Goal: Check status

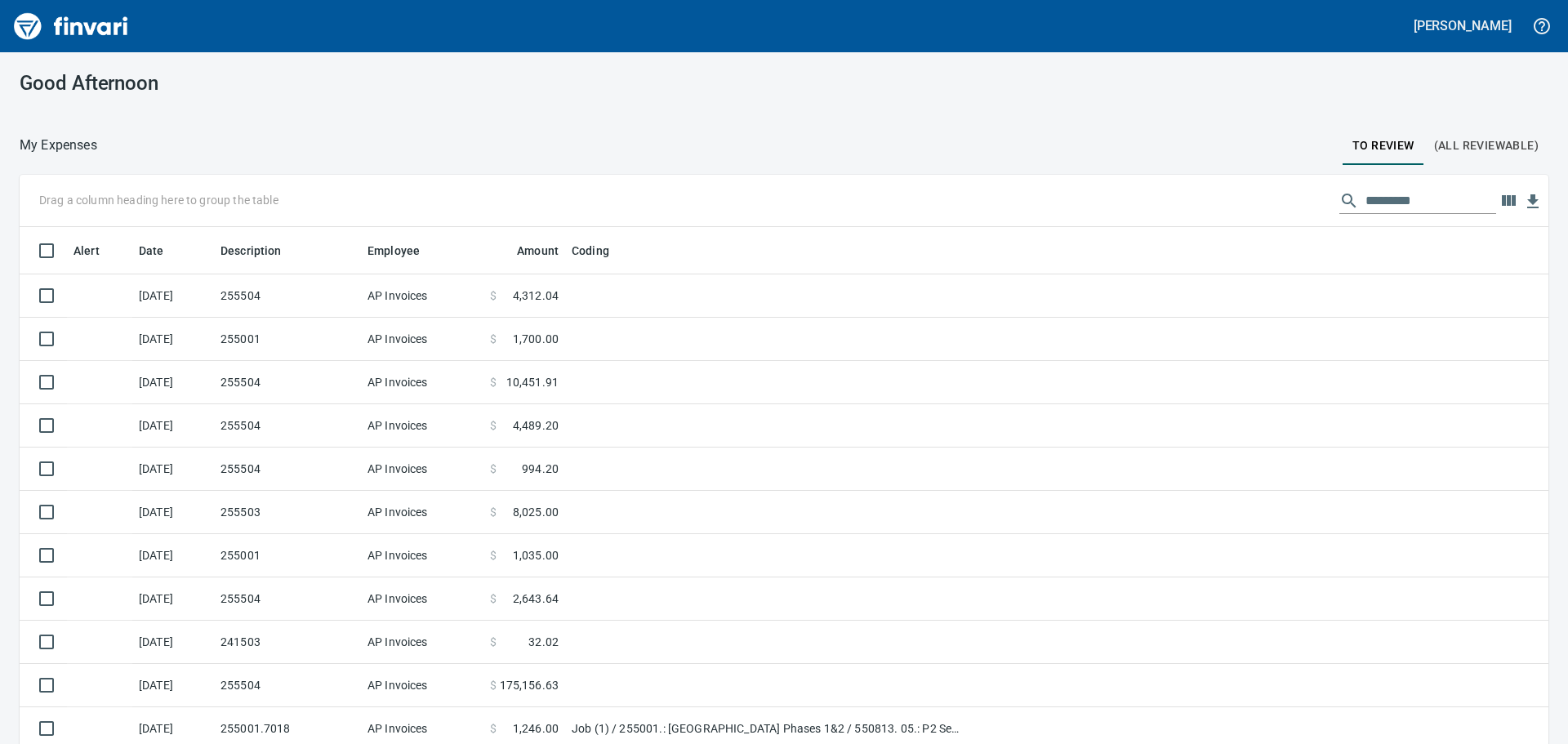
scroll to position [552, 1492]
click at [1365, 207] on input "text" at bounding box center [1430, 200] width 130 height 26
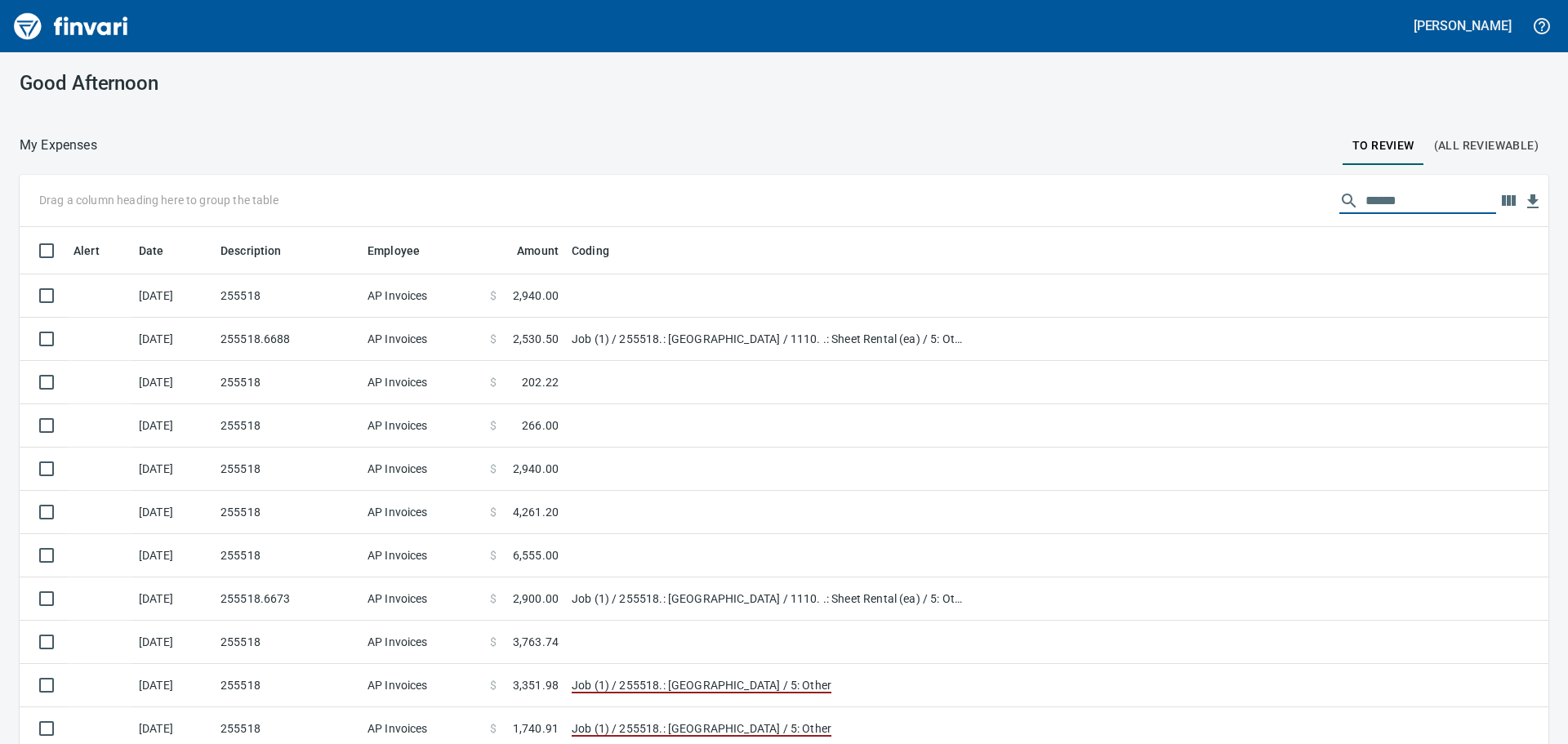
type input "******"
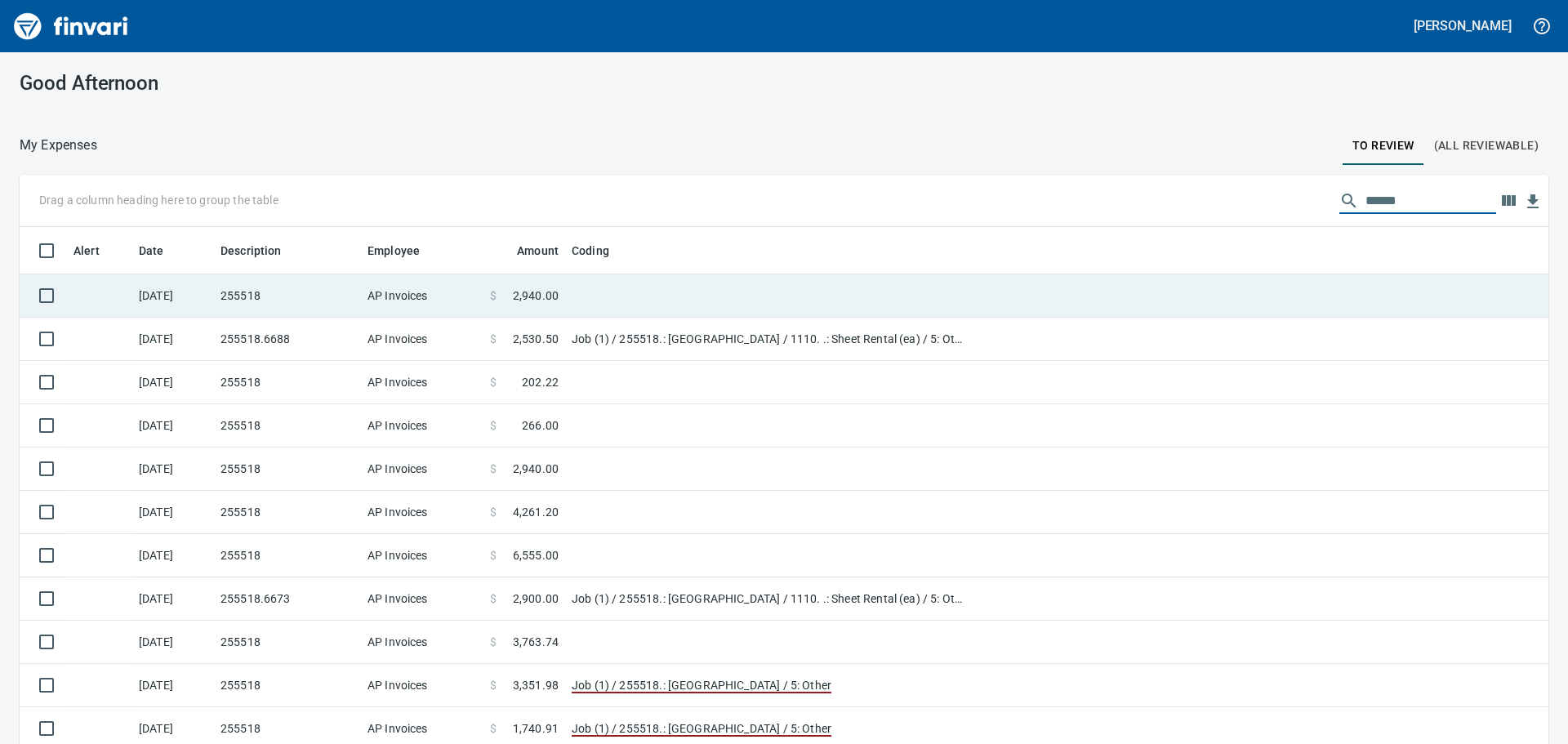
click at [257, 304] on td "255518" at bounding box center [288, 296] width 147 height 43
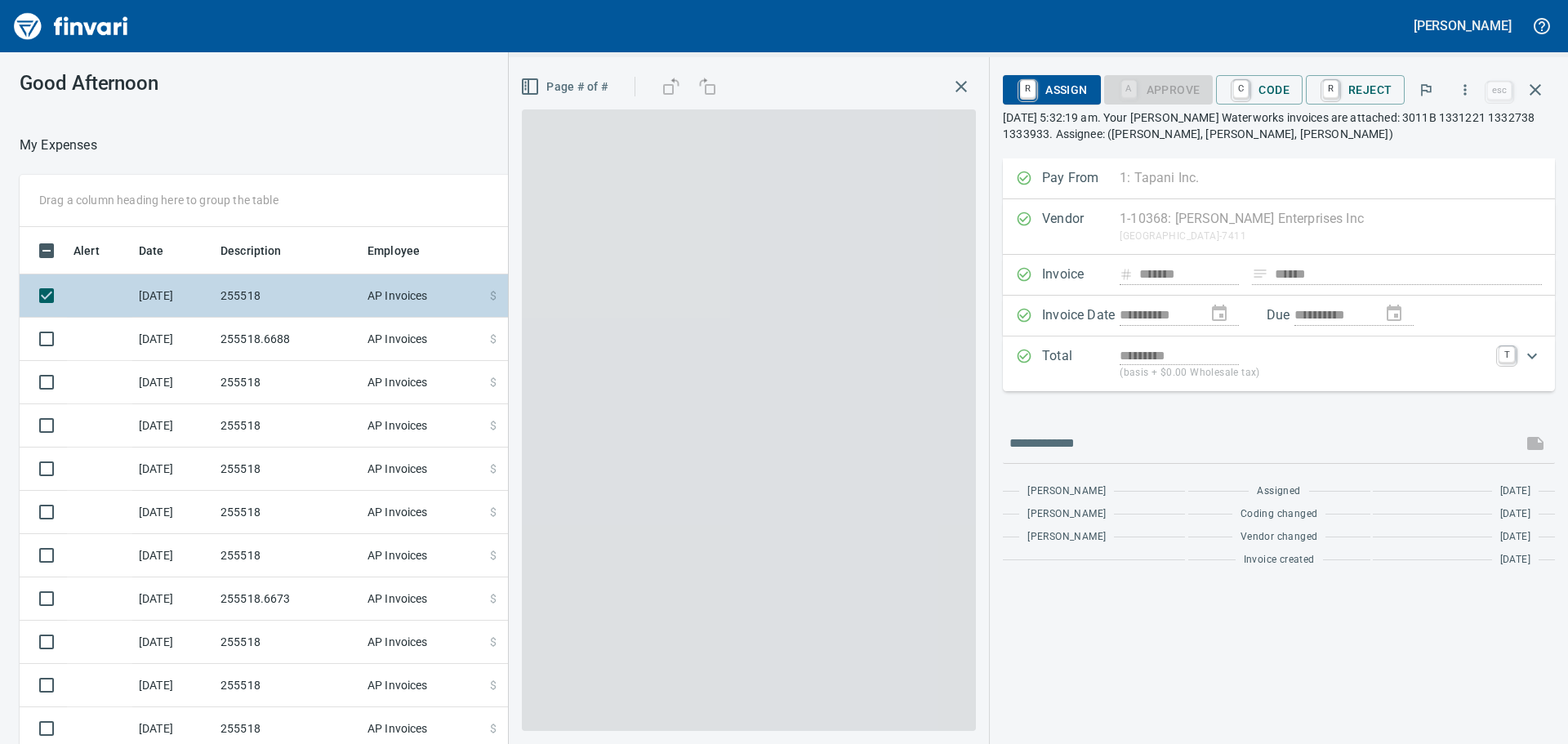
scroll to position [552, 1083]
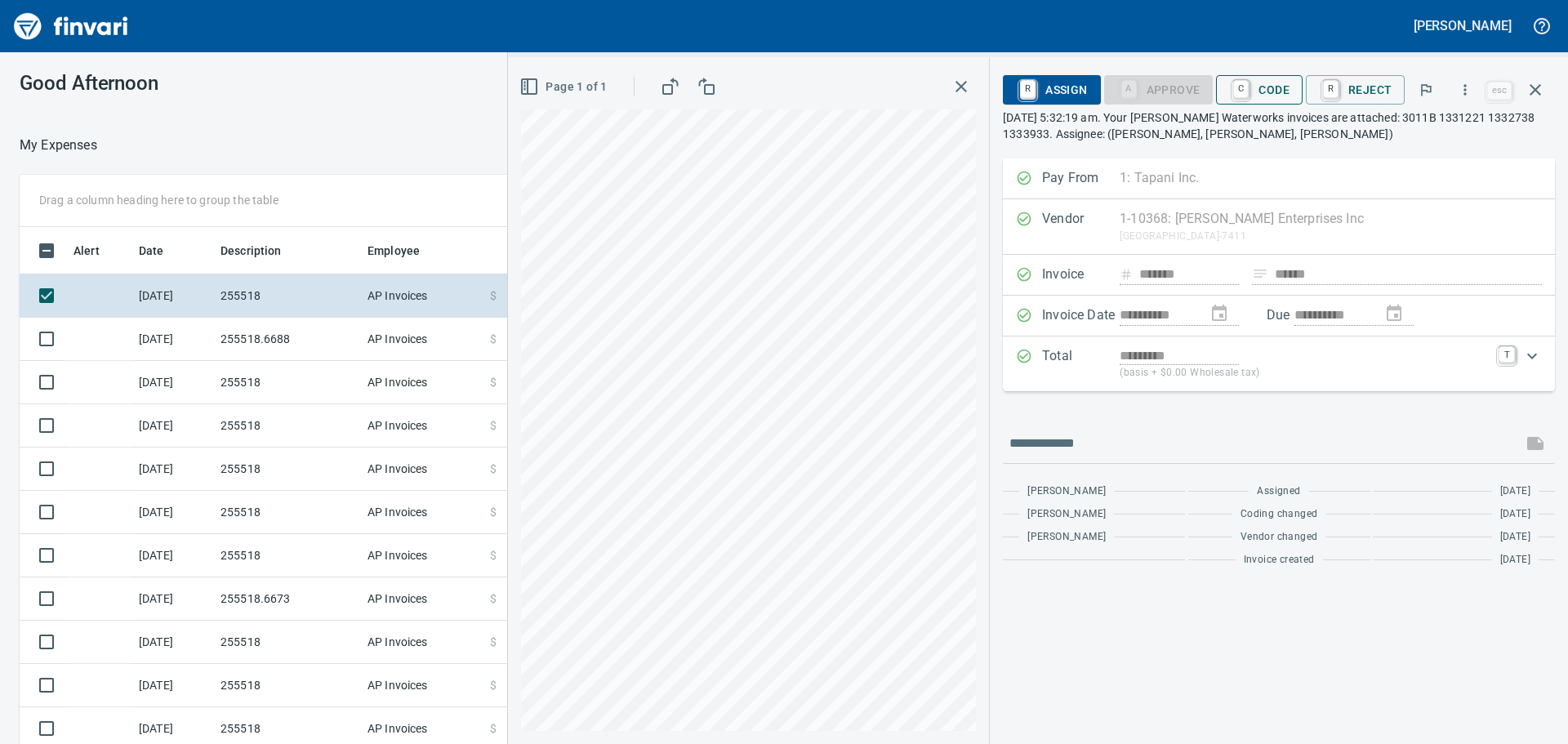
click at [1278, 86] on span "C Code" at bounding box center [1260, 90] width 60 height 28
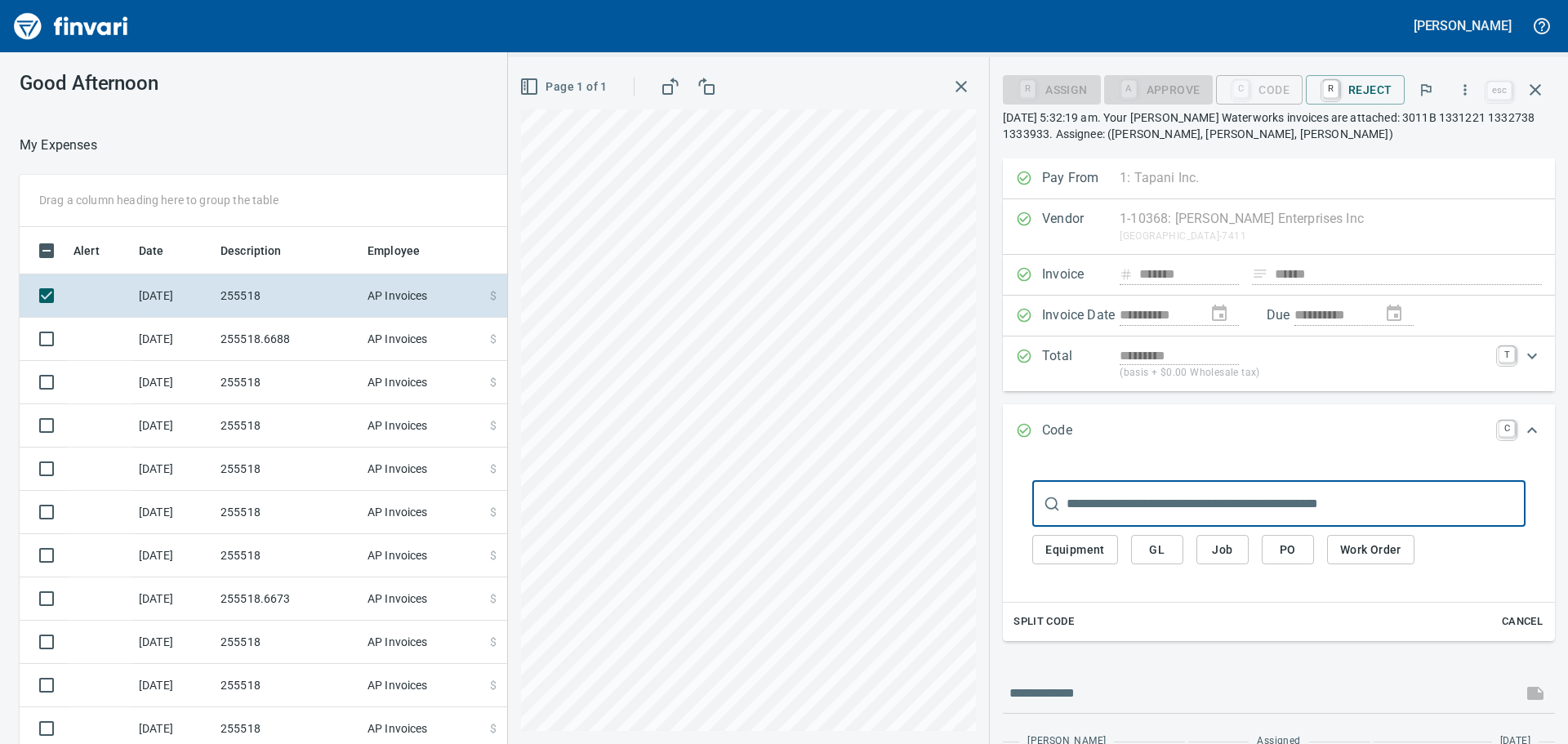
click at [1215, 543] on span "Job" at bounding box center [1222, 550] width 26 height 21
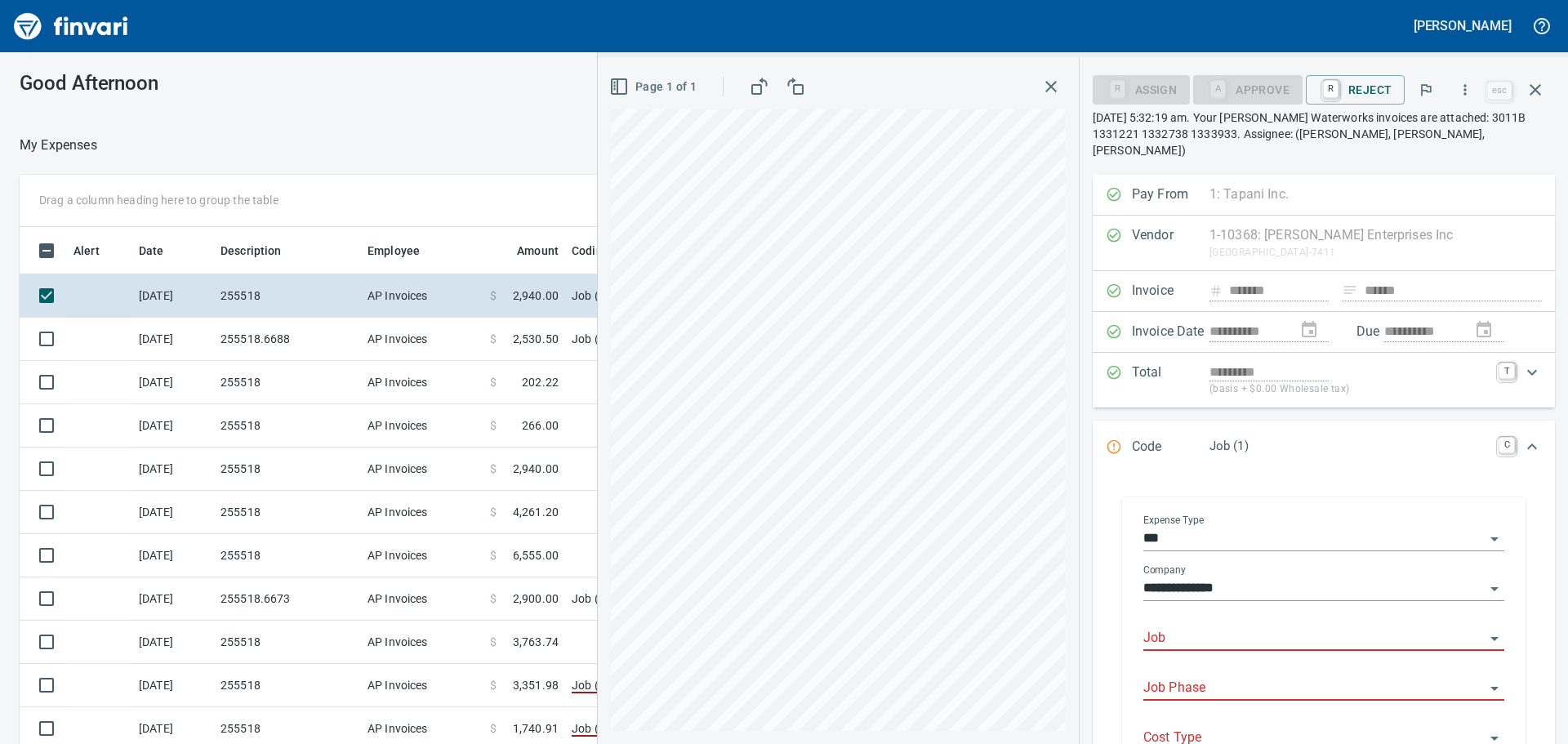
click at [1225, 627] on input "Job" at bounding box center [1313, 639] width 341 height 22
click at [1225, 657] on li "255503.: [PERSON_NAME] Beach Water Resiliency" at bounding box center [1318, 664] width 346 height 39
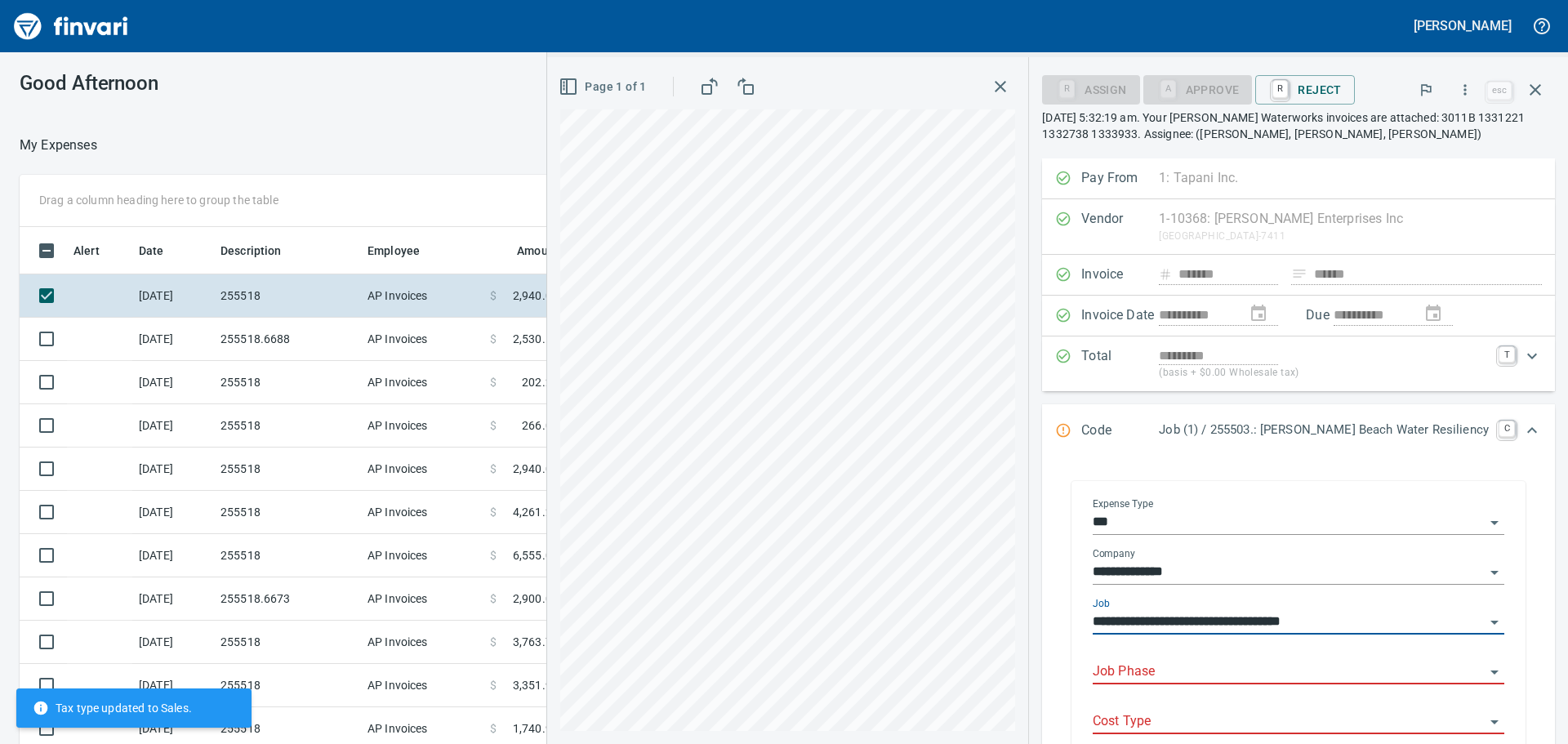
type input "**********"
click at [1226, 665] on input "Job Phase" at bounding box center [1289, 672] width 392 height 22
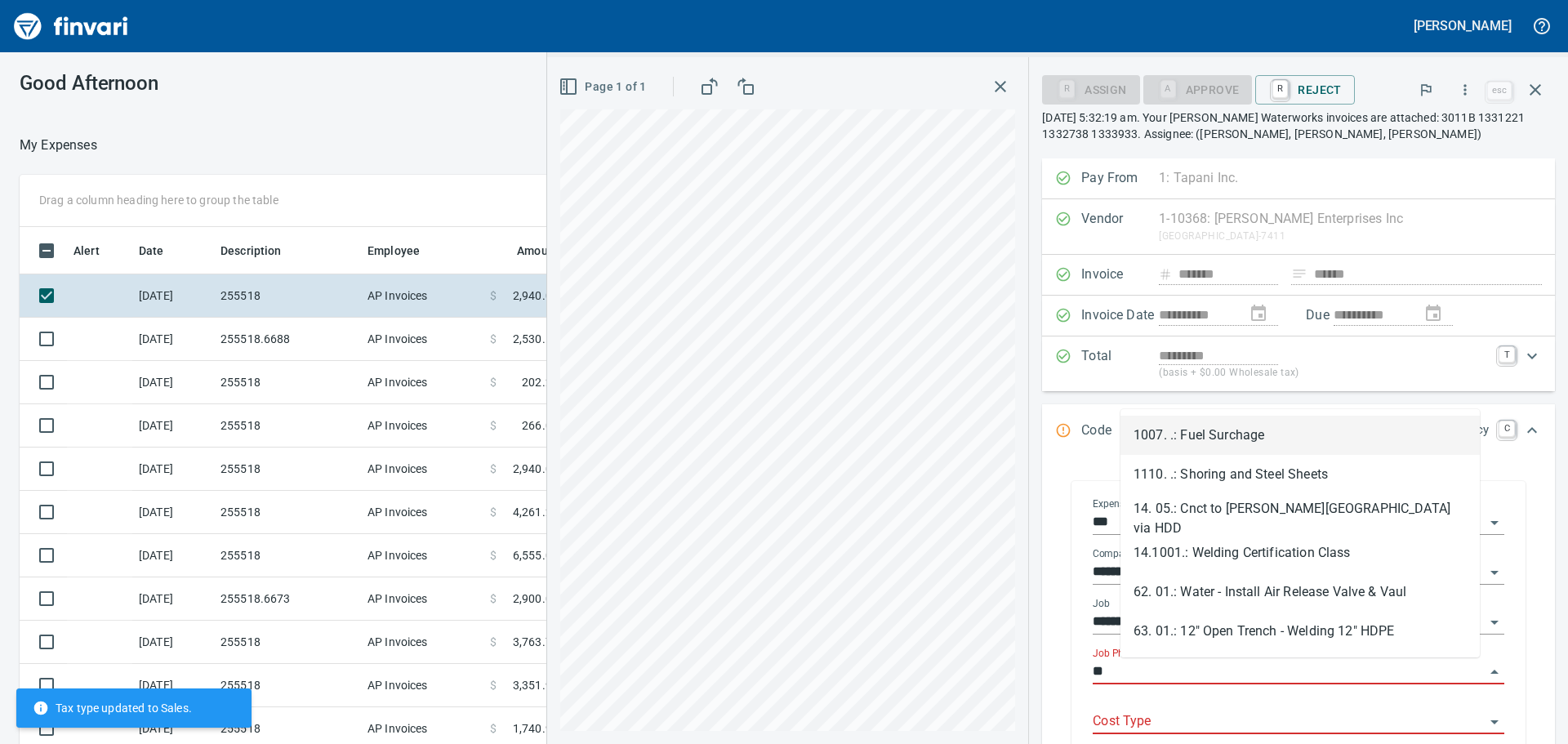
type input "*"
